Goal: Task Accomplishment & Management: Manage account settings

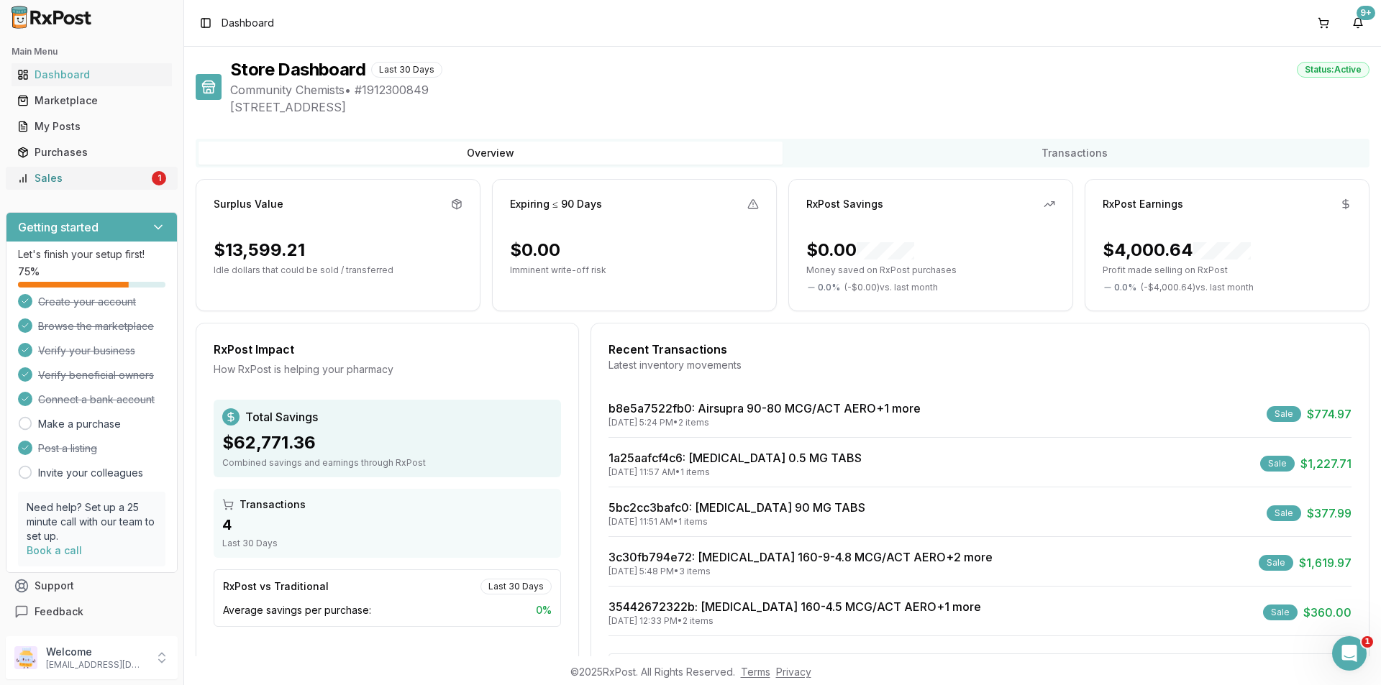
click at [72, 188] on link "Sales 1" at bounding box center [92, 178] width 160 height 26
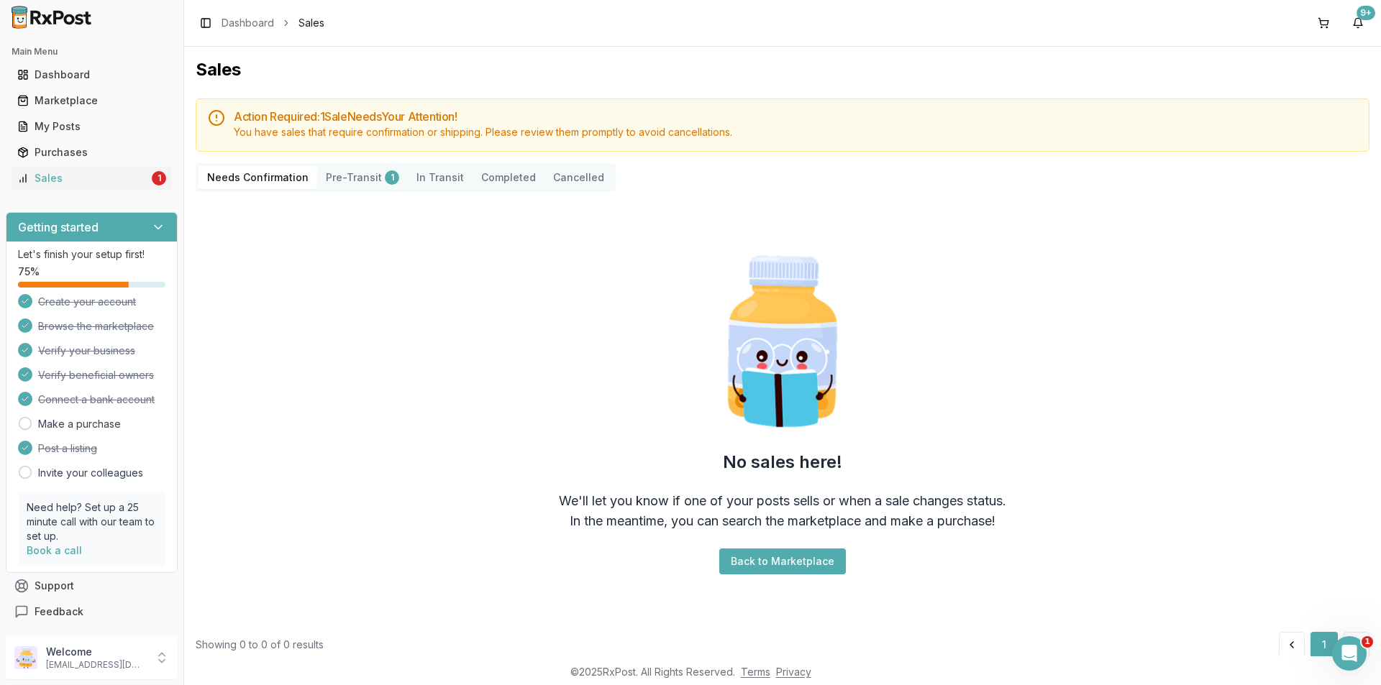
click at [385, 173] on div "1" at bounding box center [392, 177] width 14 height 14
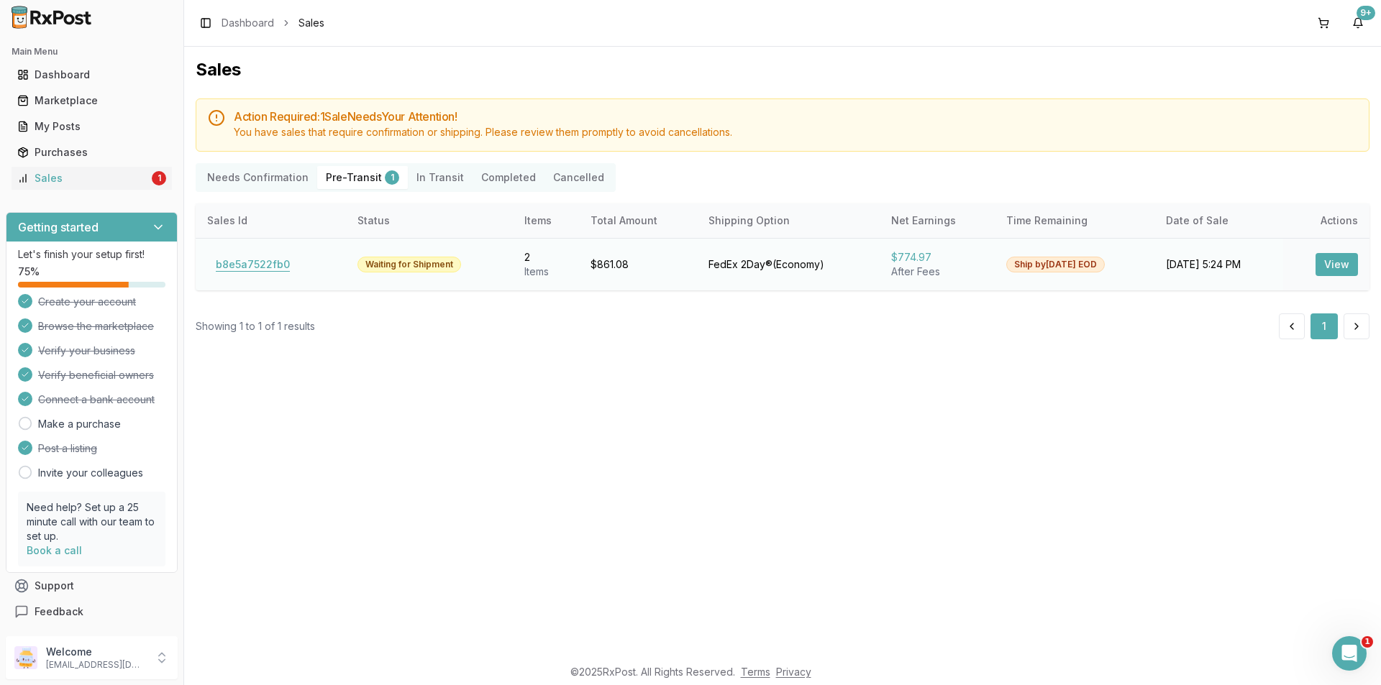
click at [226, 271] on button "b8e5a7522fb0" at bounding box center [252, 264] width 91 height 23
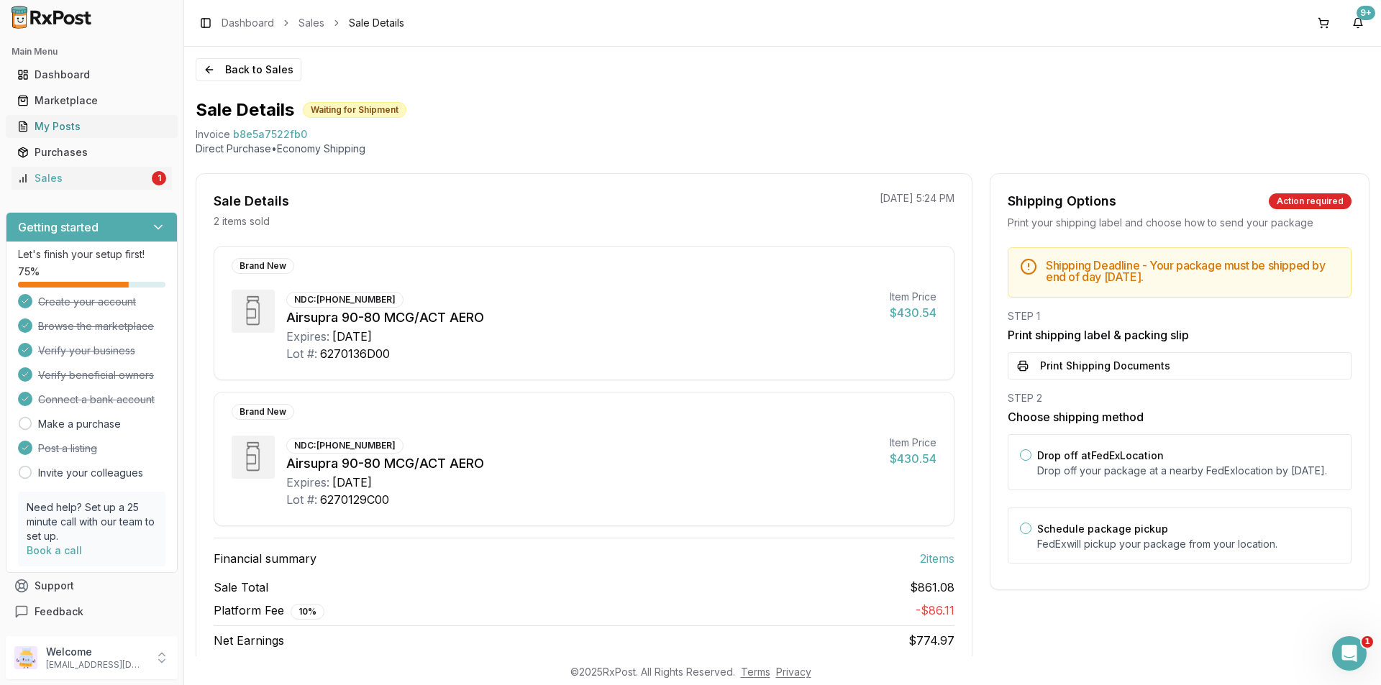
click at [35, 133] on div "My Posts" at bounding box center [91, 126] width 149 height 14
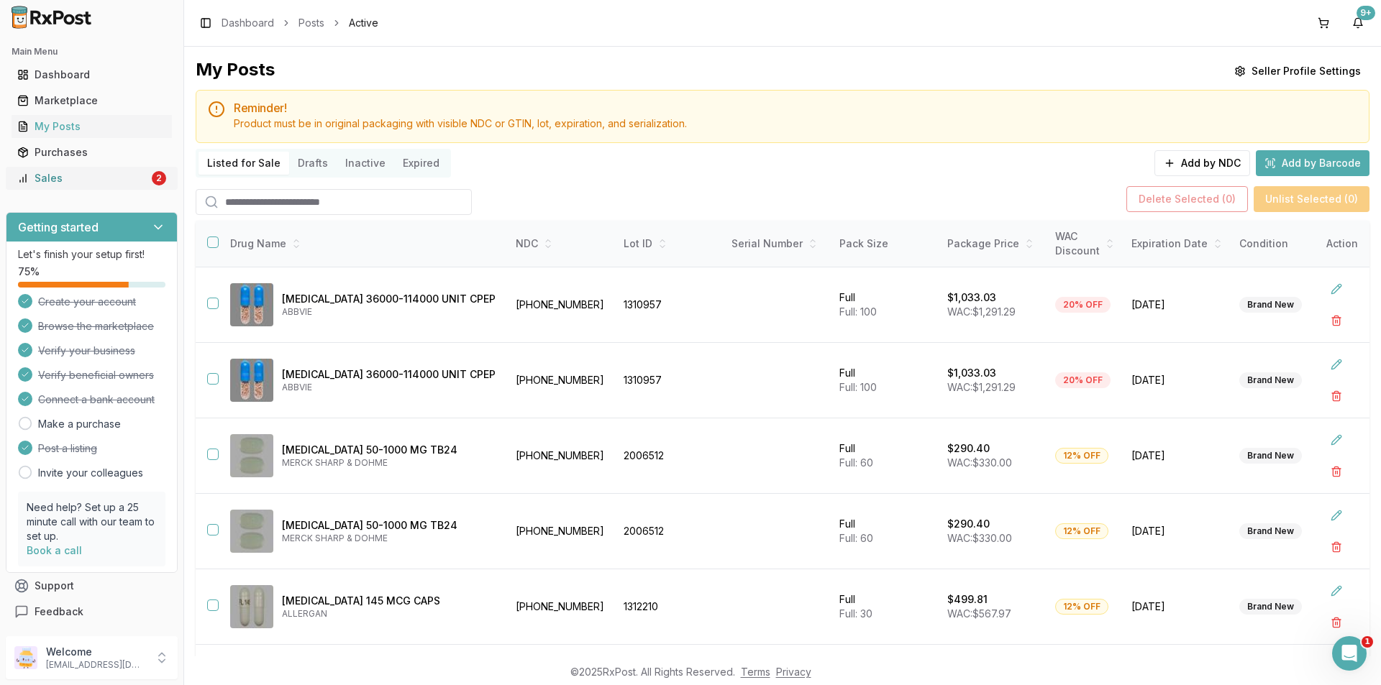
click at [150, 175] on link "Sales 2" at bounding box center [92, 178] width 160 height 26
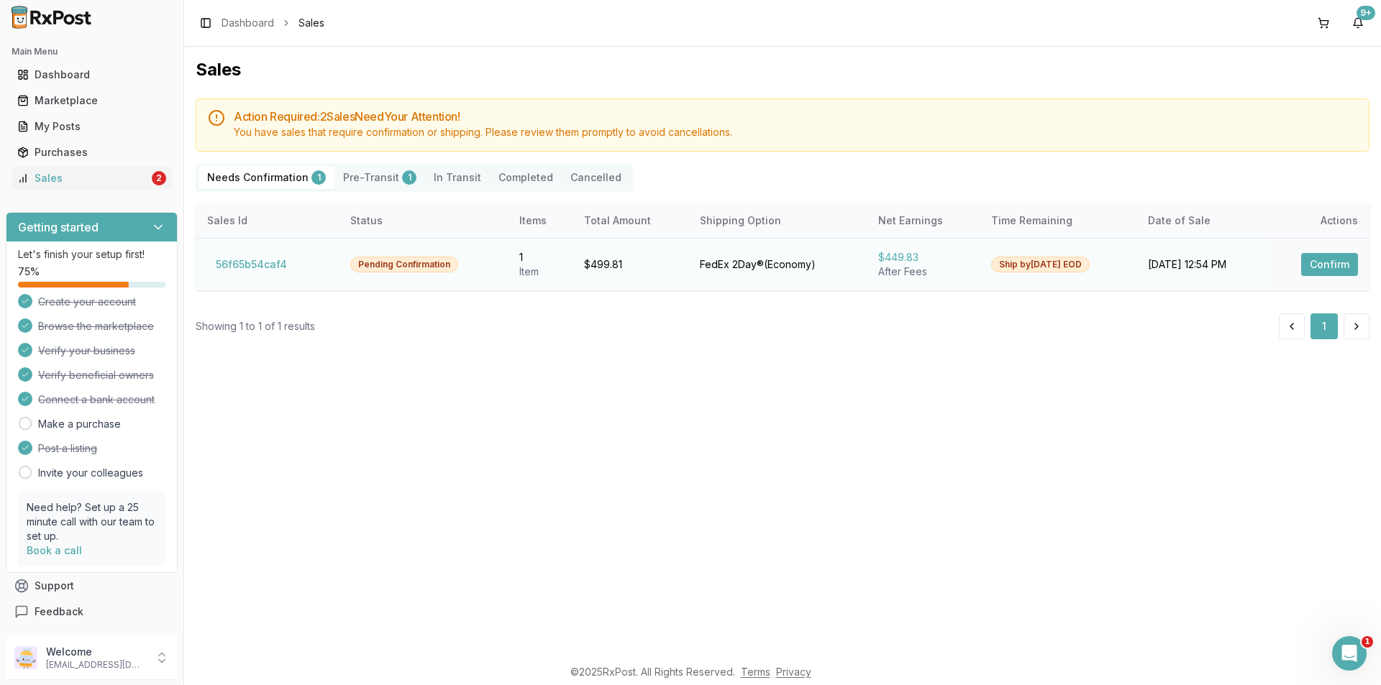
click at [1336, 264] on button "Confirm" at bounding box center [1329, 264] width 57 height 23
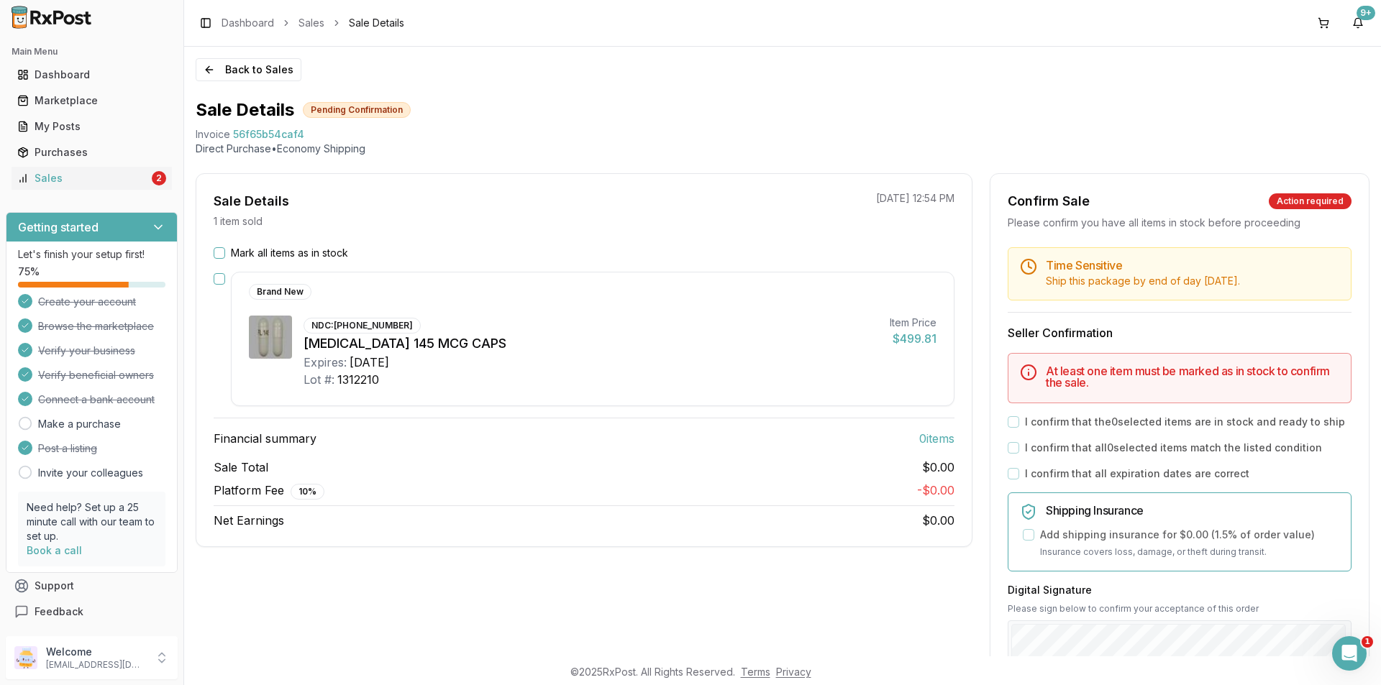
click at [224, 257] on button "Mark all items as in stock" at bounding box center [220, 253] width 12 height 12
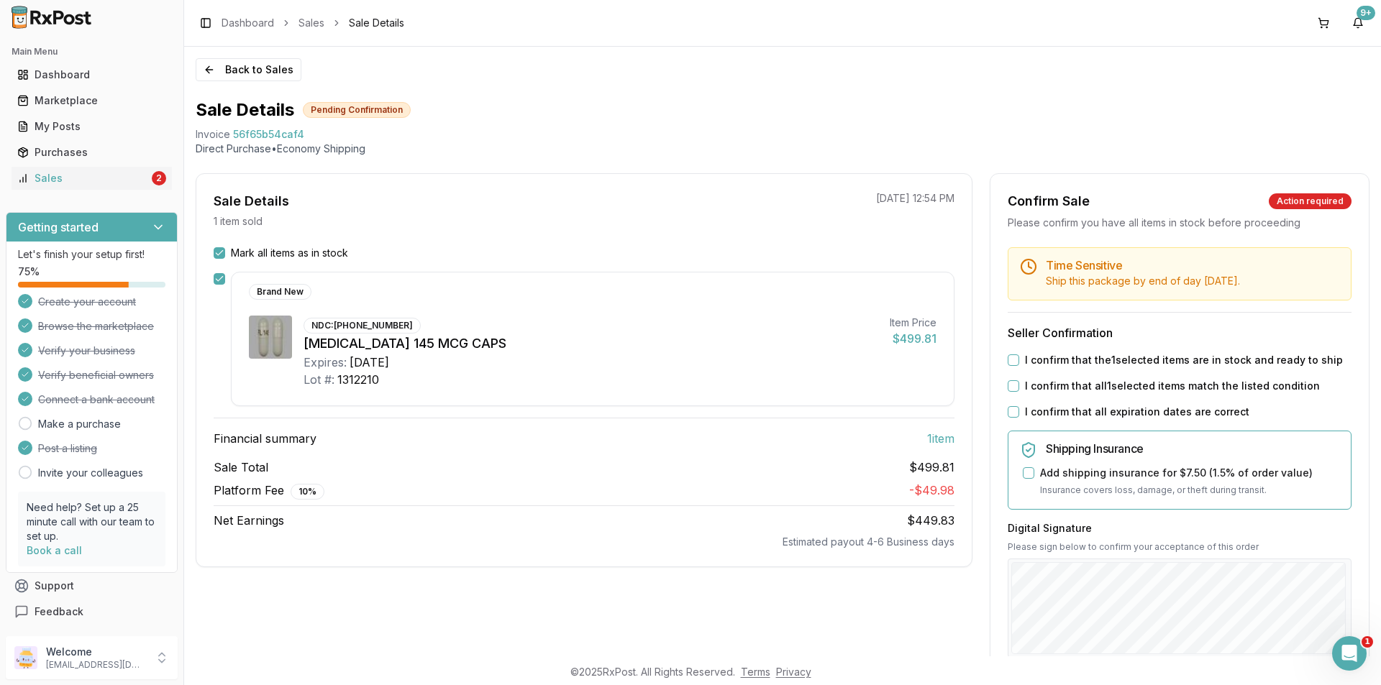
click at [1164, 363] on label "I confirm that the 1 selected items are in stock and ready to ship" at bounding box center [1184, 360] width 318 height 14
click at [1019, 363] on button "I confirm that the 1 selected items are in stock and ready to ship" at bounding box center [1014, 361] width 12 height 12
click at [1162, 391] on label "I confirm that all 1 selected items match the listed condition" at bounding box center [1172, 386] width 295 height 14
click at [1019, 391] on button "I confirm that all 1 selected items match the listed condition" at bounding box center [1014, 386] width 12 height 12
click at [1161, 407] on label "I confirm that all expiration dates are correct" at bounding box center [1137, 412] width 224 height 14
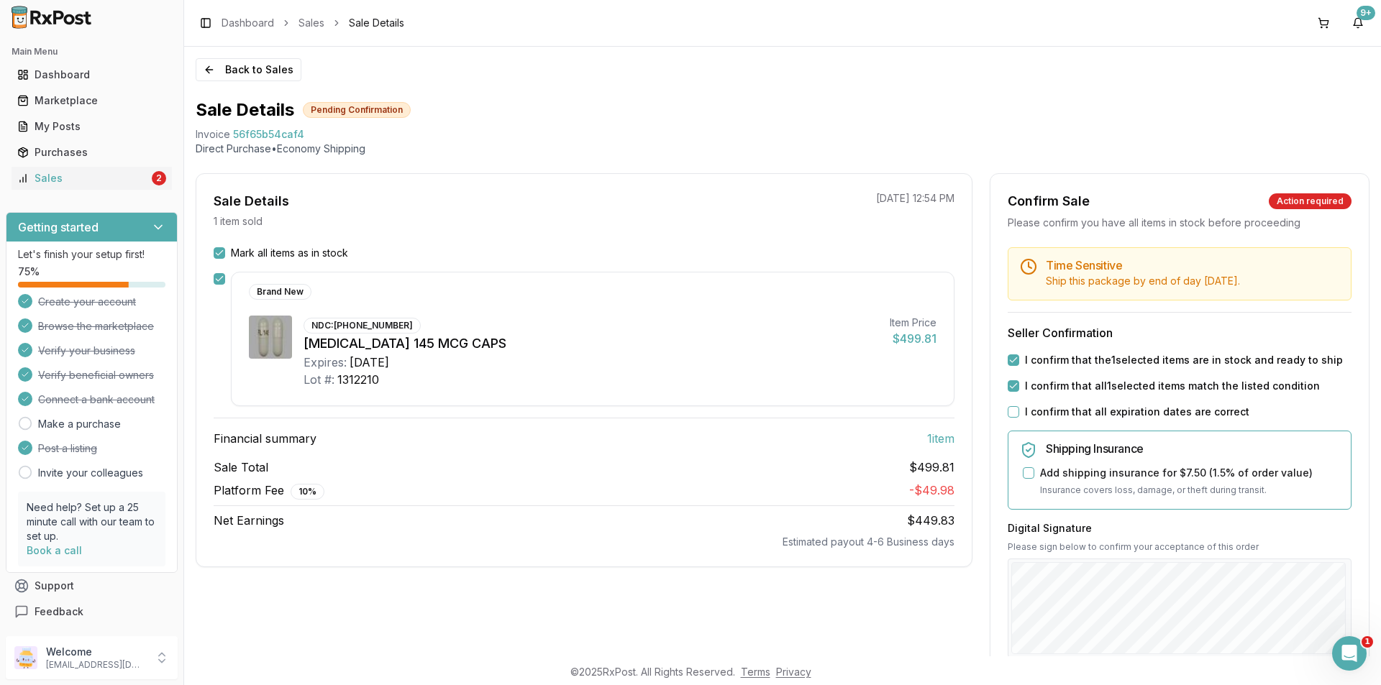
click at [1019, 407] on button "I confirm that all expiration dates are correct" at bounding box center [1014, 412] width 12 height 12
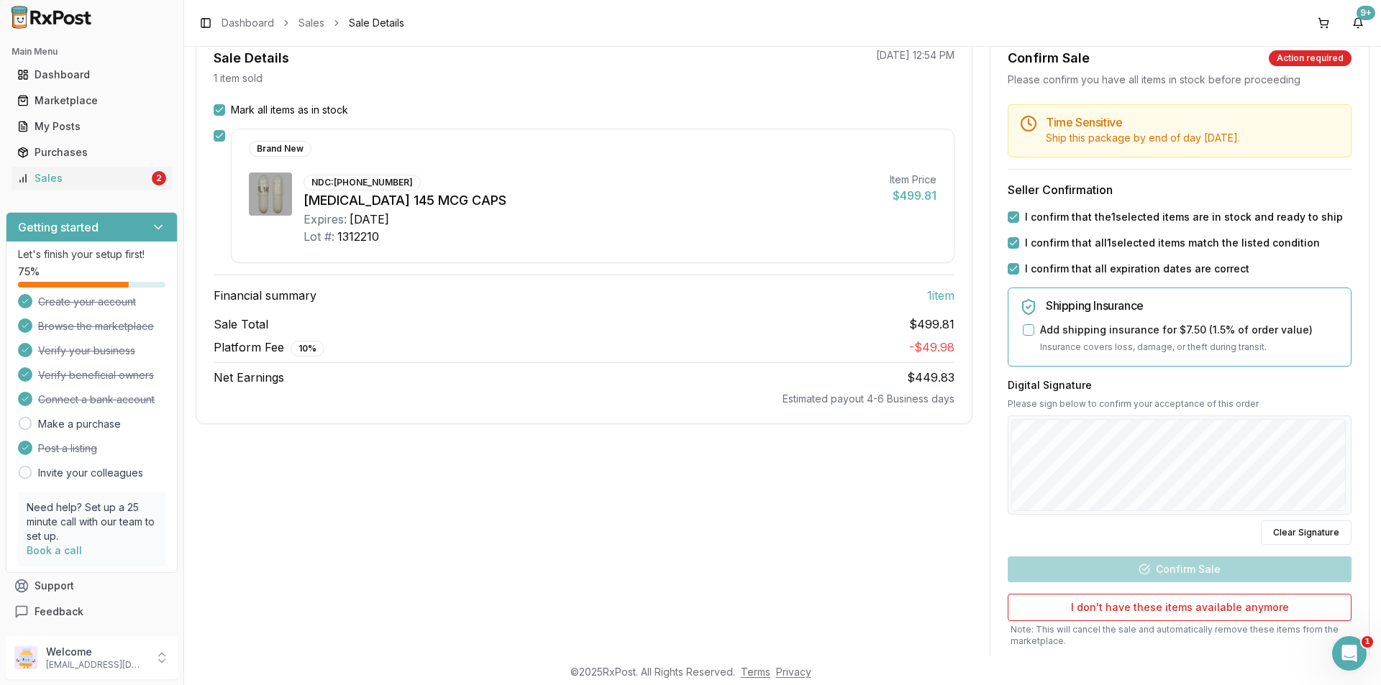
scroll to position [144, 0]
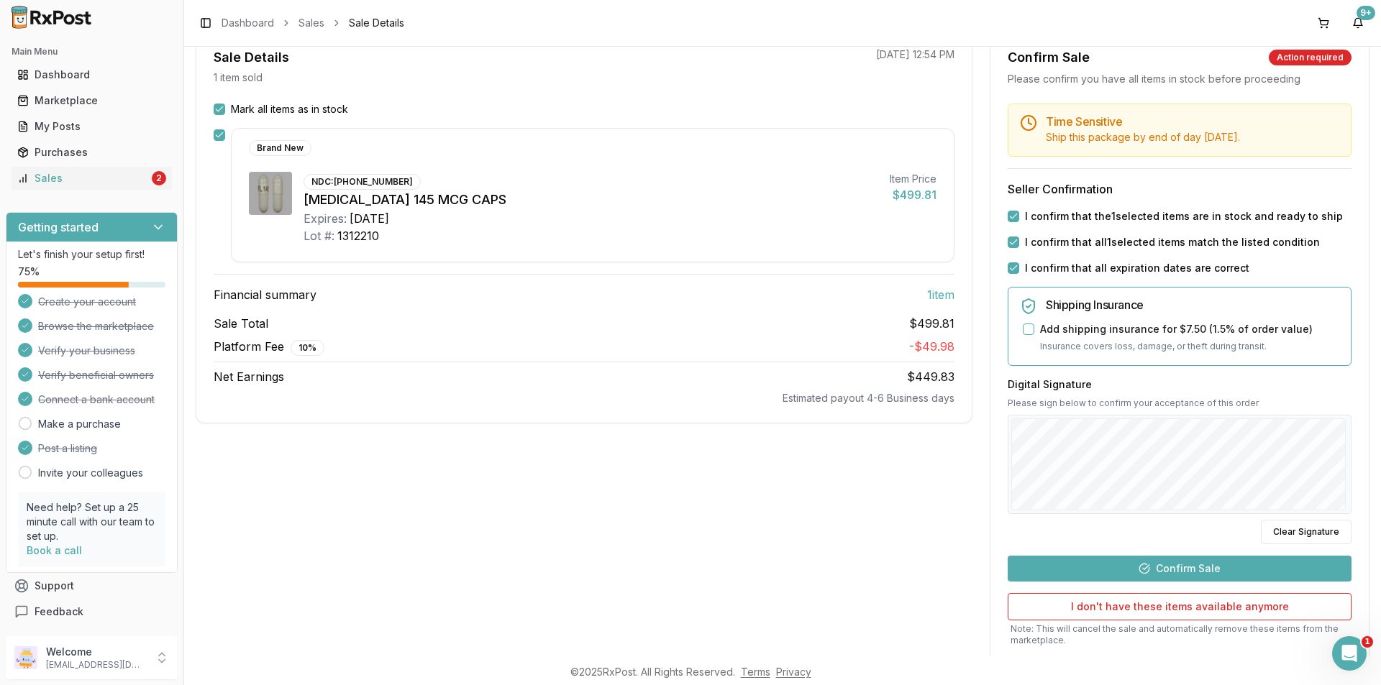
click at [1154, 568] on button "Confirm Sale" at bounding box center [1180, 569] width 344 height 26
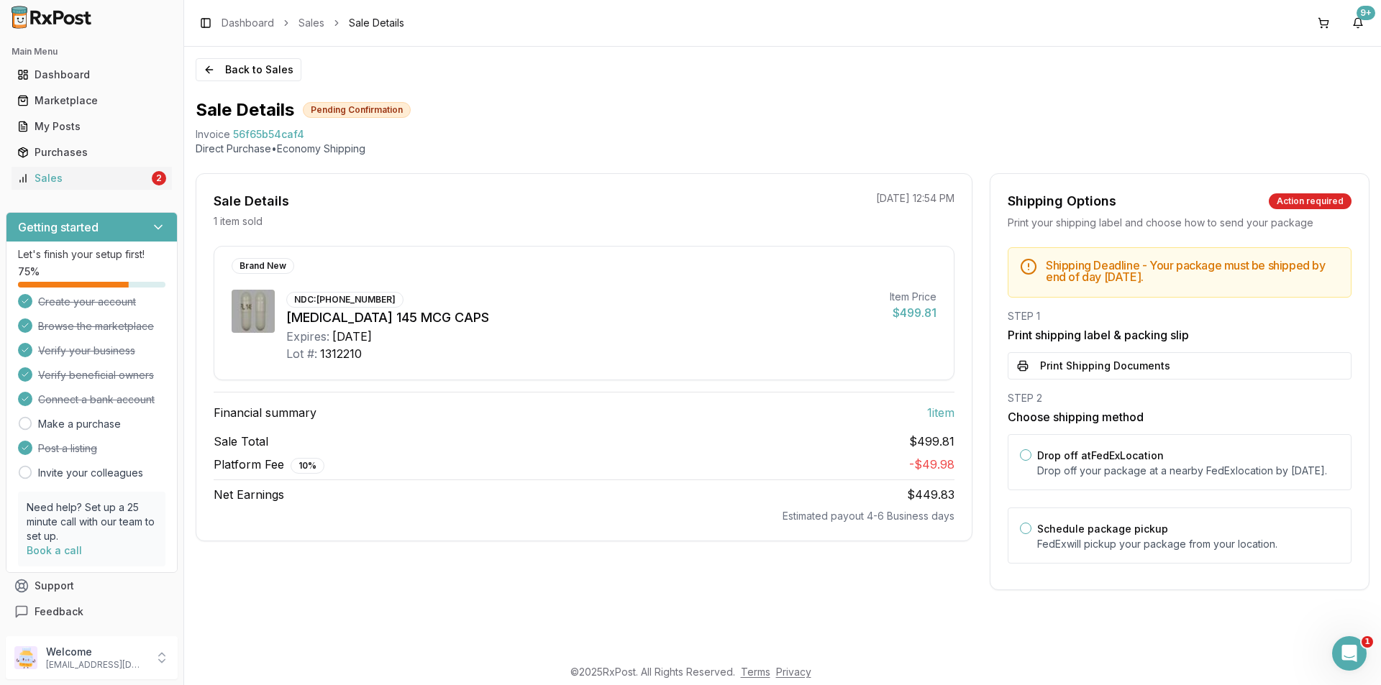
scroll to position [0, 0]
click at [1031, 357] on button "Print Shipping Documents" at bounding box center [1180, 365] width 344 height 27
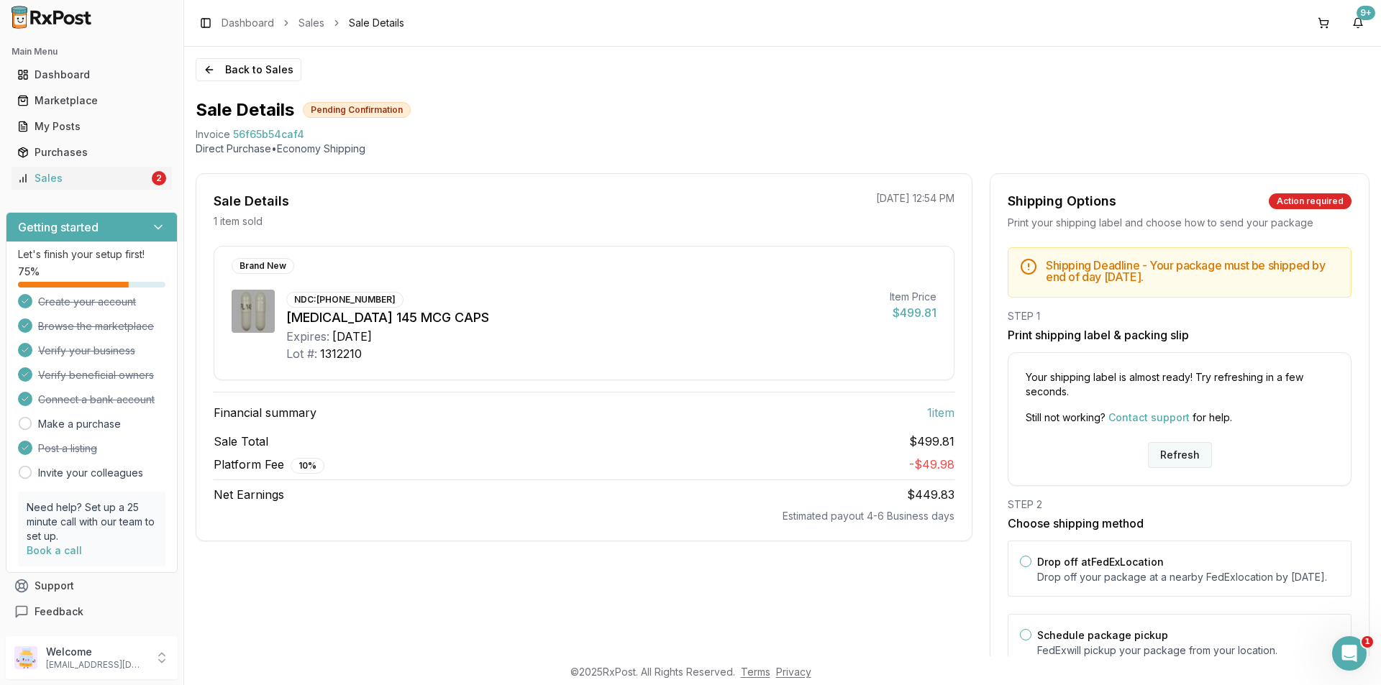
click at [1167, 461] on button "Refresh" at bounding box center [1180, 455] width 64 height 26
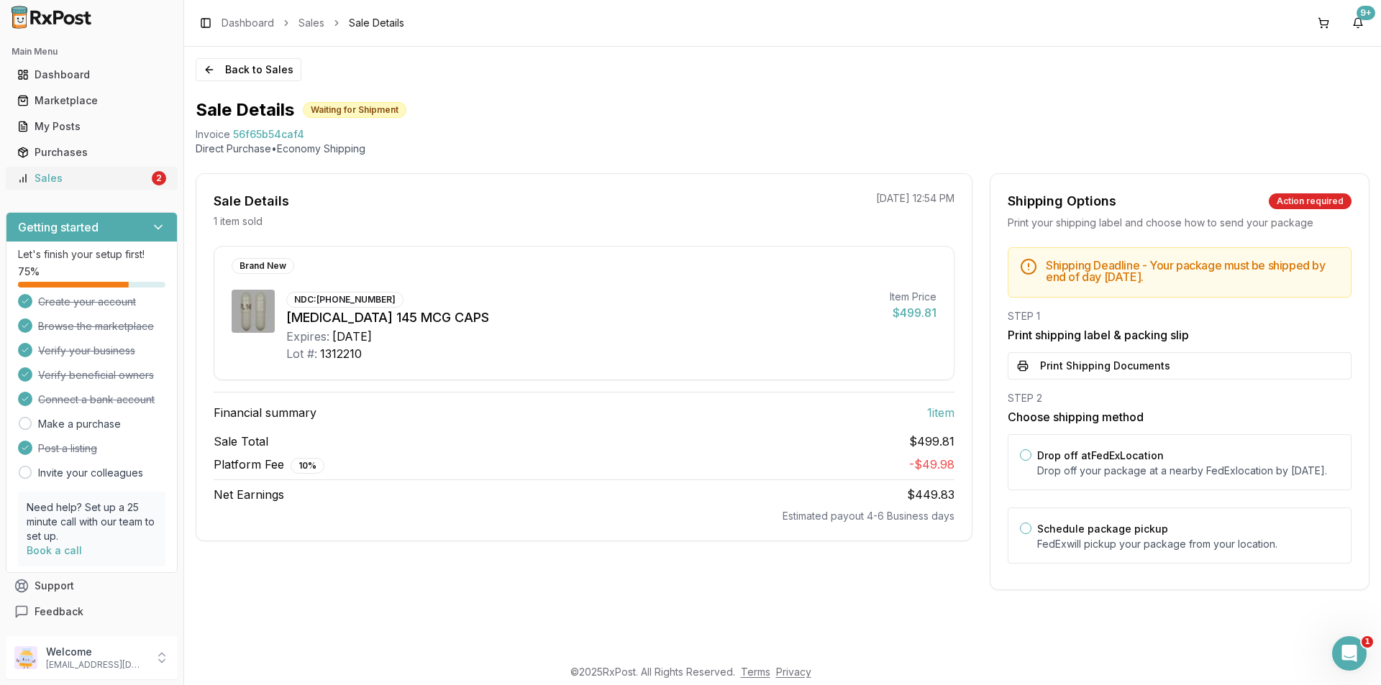
click at [81, 188] on link "Sales 2" at bounding box center [92, 178] width 160 height 26
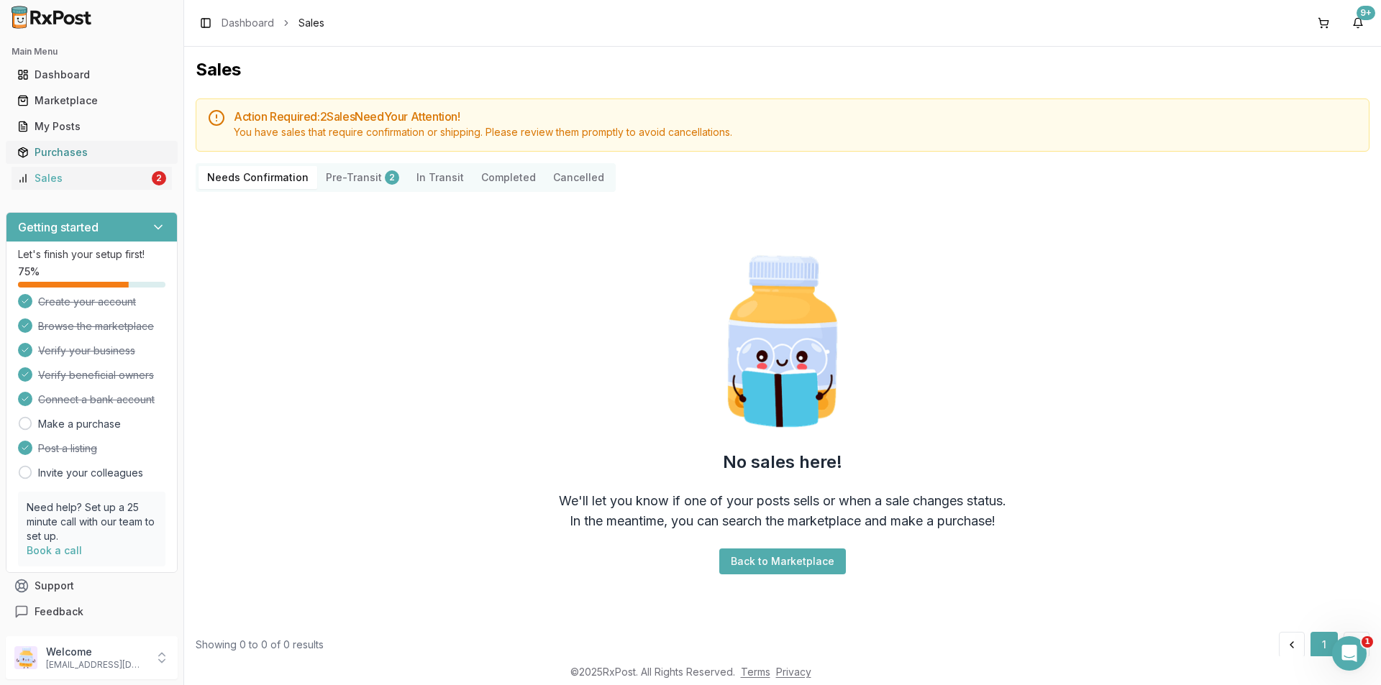
click at [127, 156] on div "Purchases" at bounding box center [91, 152] width 149 height 14
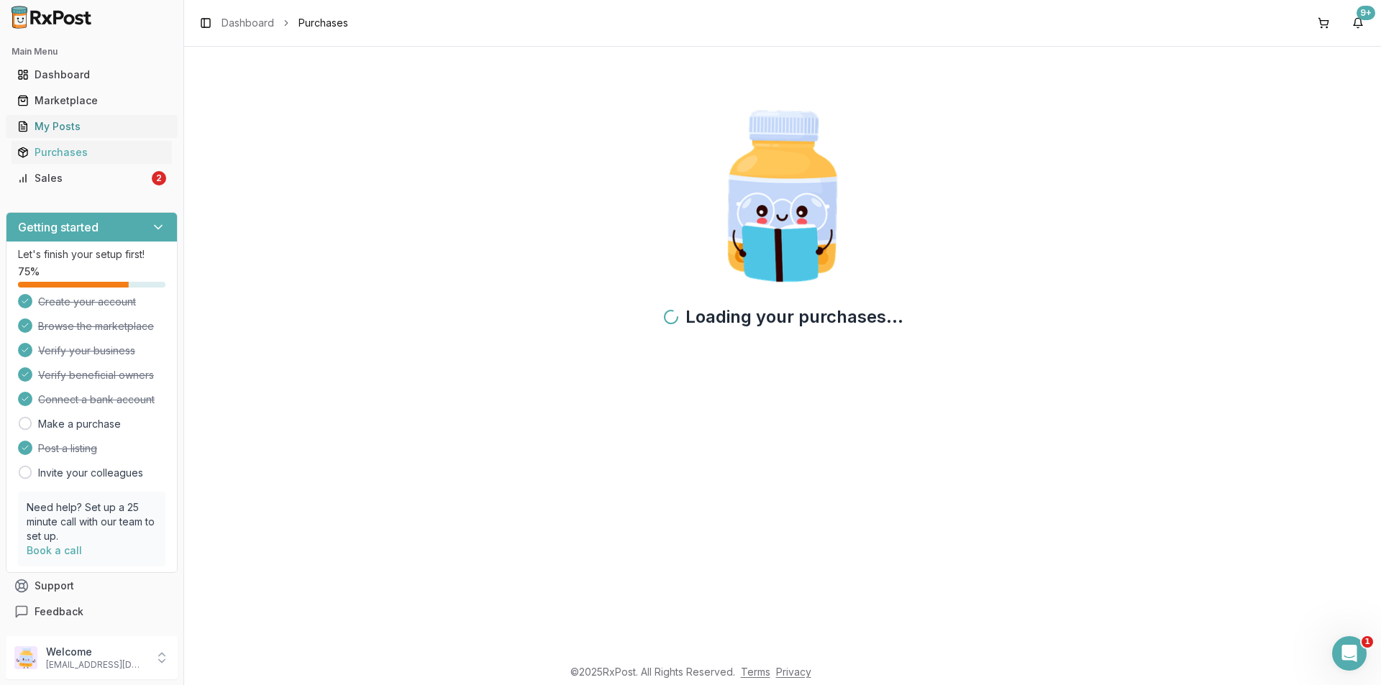
click at [121, 134] on link "My Posts" at bounding box center [92, 127] width 160 height 26
